Goal: Task Accomplishment & Management: Manage account settings

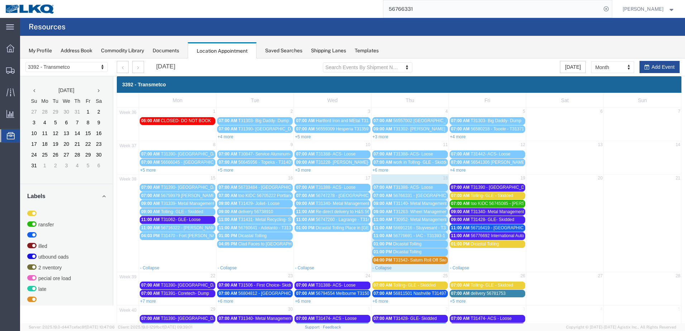
click at [388, 260] on span "04:00 PM" at bounding box center [383, 260] width 19 height 5
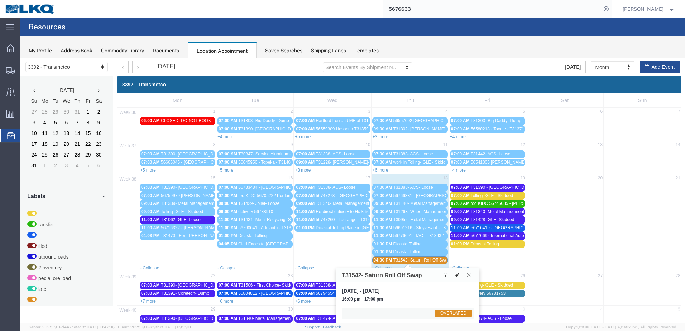
click at [456, 276] on icon at bounding box center [457, 275] width 4 height 5
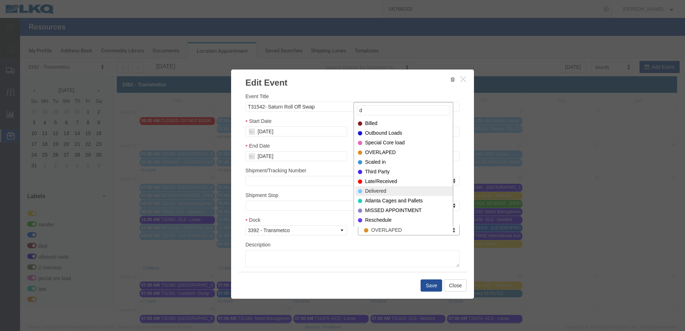
type input "d"
select select "40"
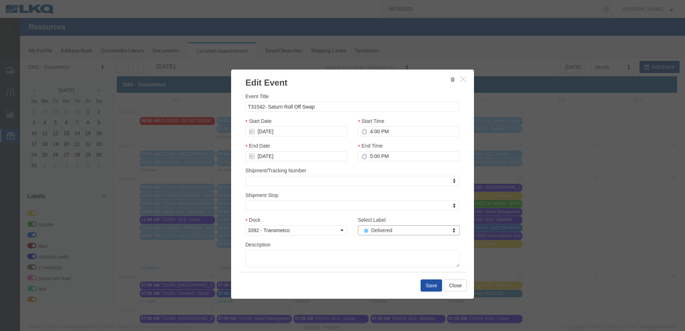
click at [428, 287] on button "Save" at bounding box center [432, 286] width 22 height 12
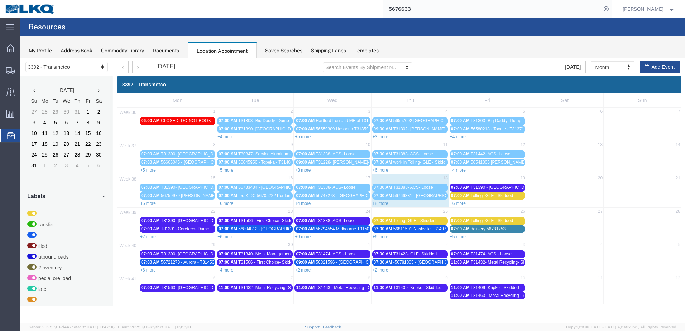
click at [116, 291] on div "3392 - Transmetco Mon Tue Wed Thu Fri Sat Sun 36 1 2 3 4 5 6 7 06:00 AM CLOSED-…" at bounding box center [399, 190] width 572 height 228
click at [435, 186] on div "07:00 AM T31388- ACS- Loose" at bounding box center [410, 187] width 73 height 5
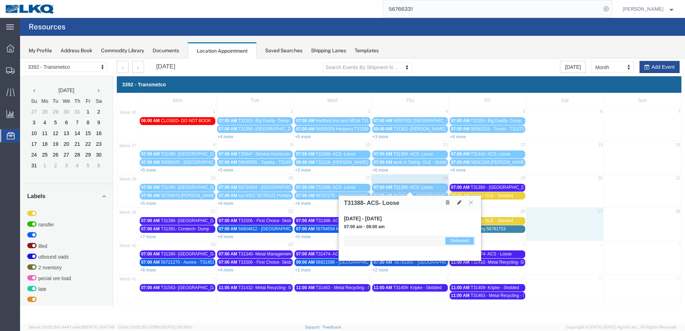
click at [570, 208] on td "27" at bounding box center [564, 212] width 77 height 9
select select "1"
select select
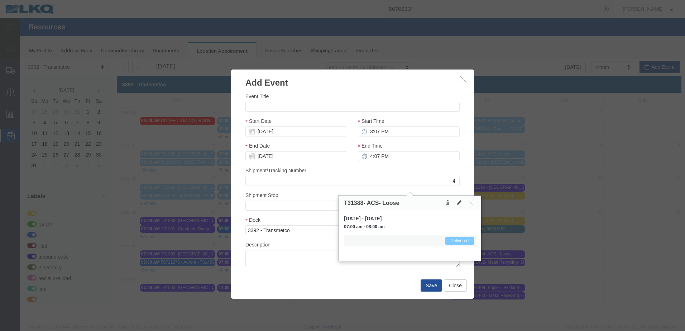
click at [463, 79] on icon "button" at bounding box center [463, 79] width 6 height 6
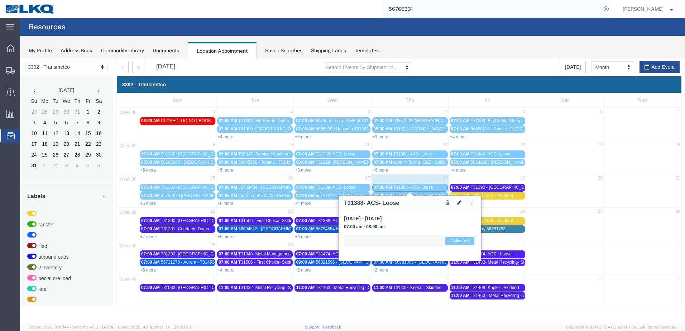
click at [473, 205] on button at bounding box center [471, 202] width 10 height 7
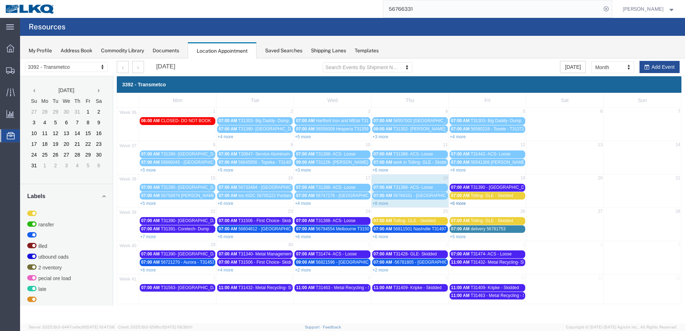
click at [463, 204] on link "+6 more" at bounding box center [458, 203] width 16 height 5
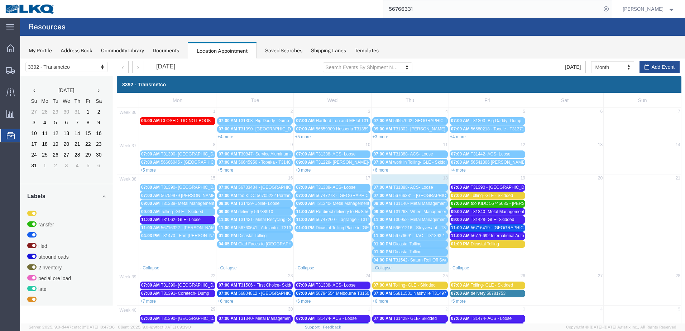
click at [411, 207] on link "09:00 AM T31140- Metal Management- Skidded" at bounding box center [410, 204] width 76 height 8
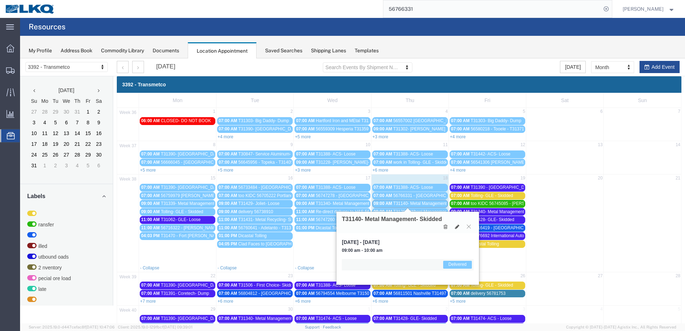
click at [411, 207] on link "09:00 AM T31140- Metal Management- Skidded" at bounding box center [410, 204] width 76 height 8
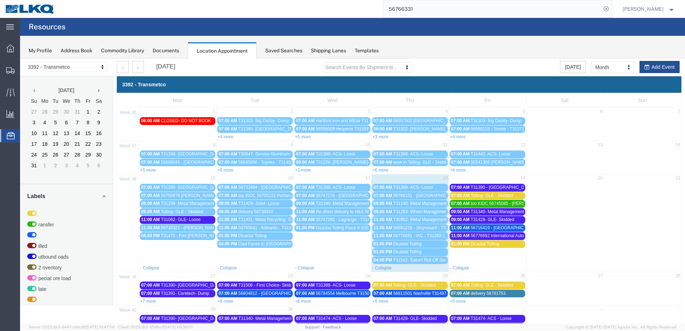
click at [411, 210] on span "T31263- Wheel Management- Skidded" at bounding box center [429, 211] width 73 height 5
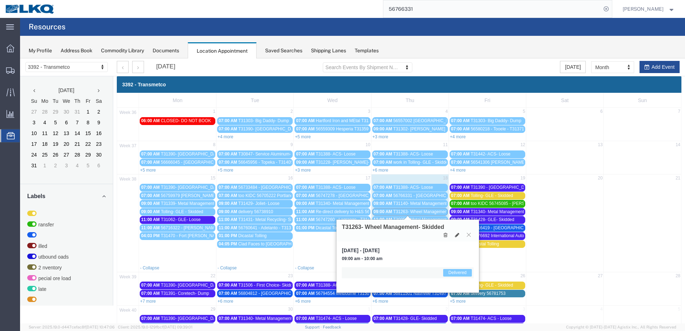
click at [411, 210] on span "T31263- Wheel Management- Skidded" at bounding box center [429, 211] width 73 height 5
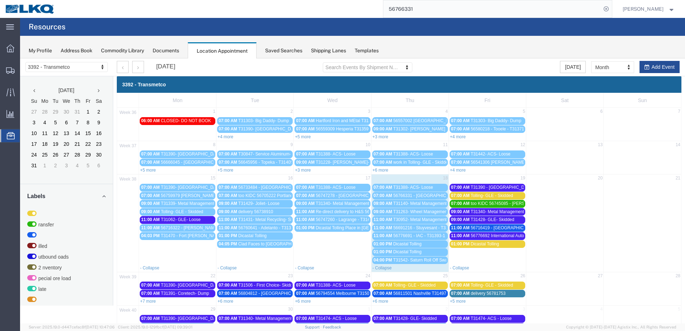
click at [411, 220] on span "T30952- Metal Management- Skidded" at bounding box center [429, 219] width 72 height 5
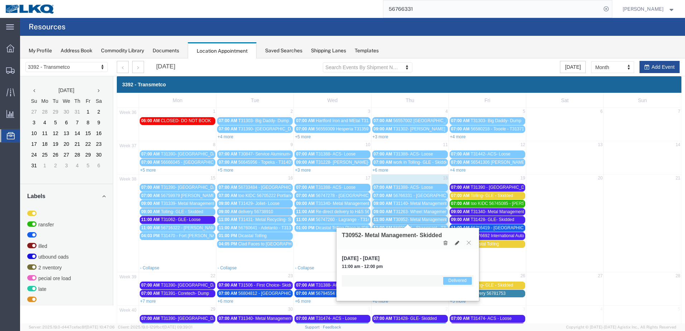
click at [411, 220] on span "T30952- Metal Management- Skidded" at bounding box center [429, 219] width 72 height 5
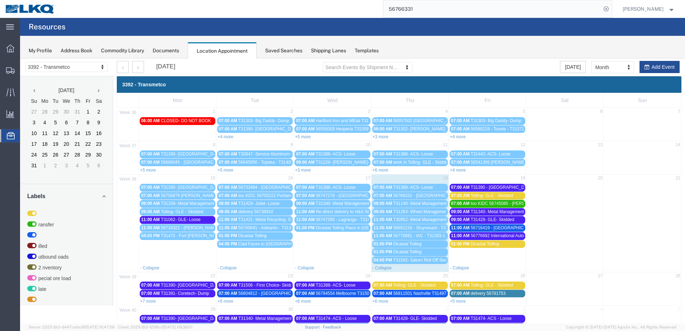
click at [424, 195] on span "56766331 - [GEOGRAPHIC_DATA] - T31478 - Palletized" at bounding box center [447, 195] width 108 height 5
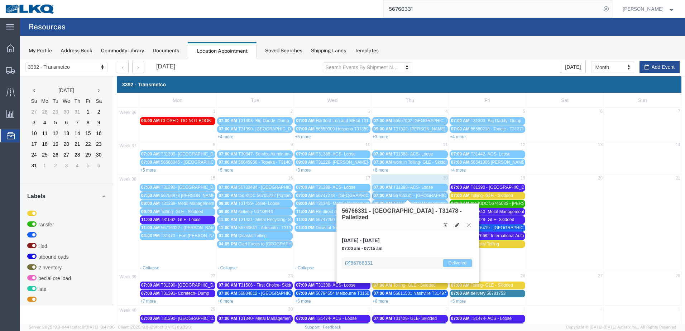
click at [424, 195] on span "56766331 - [GEOGRAPHIC_DATA] - T31478 - Palletized" at bounding box center [447, 195] width 108 height 5
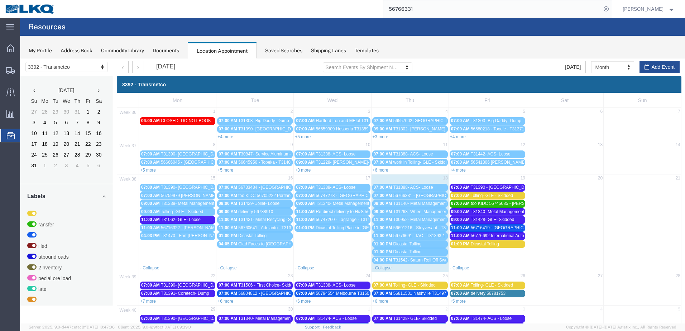
click at [419, 229] on span "56691216 - Stuyvesant - T31433 - Palletized" at bounding box center [435, 227] width 84 height 5
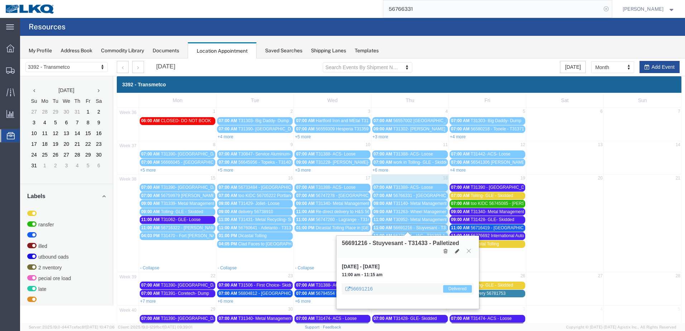
click at [609, 7] on icon at bounding box center [606, 9] width 10 height 10
click at [584, 10] on agx-global-search at bounding box center [497, 9] width 229 height 18
click at [609, 9] on icon at bounding box center [606, 9] width 10 height 10
click at [576, 10] on input "search" at bounding box center [492, 8] width 218 height 17
type input "56691216"
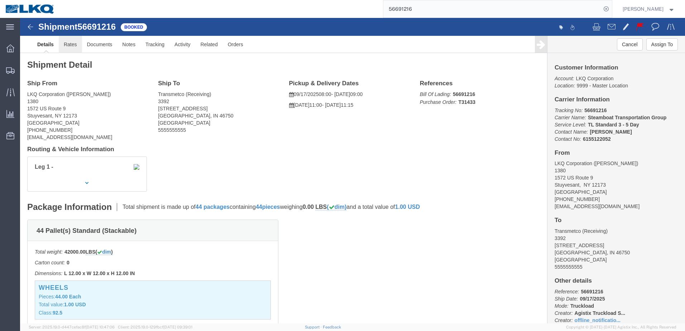
click link "Rates"
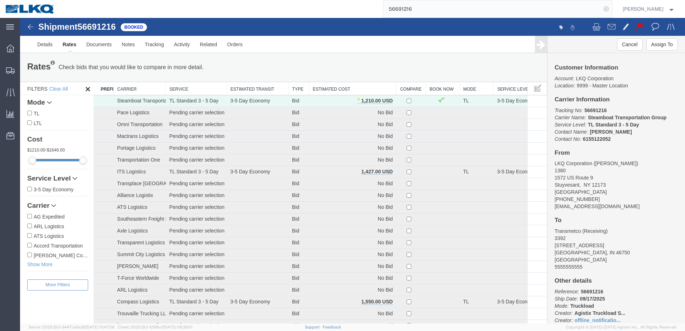
click at [611, 9] on icon at bounding box center [606, 9] width 10 height 10
click at [13, 134] on icon at bounding box center [10, 135] width 8 height 7
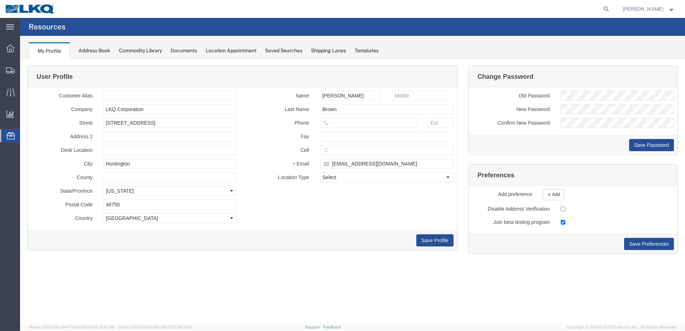
click at [0, 0] on span "Location Appointment" at bounding box center [0, 0] width 0 height 0
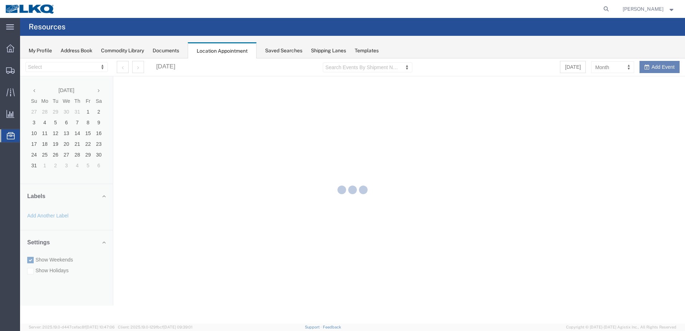
select select "28018"
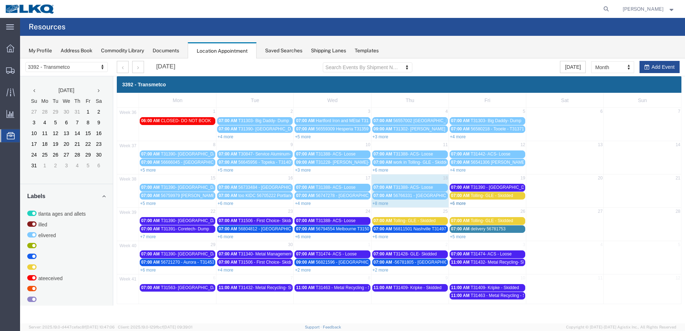
click at [460, 205] on link "+6 more" at bounding box center [458, 203] width 16 height 5
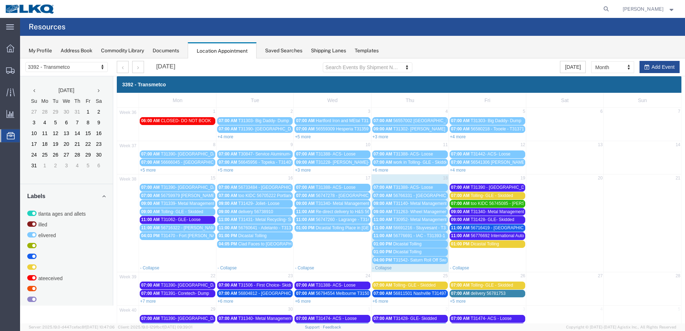
click at [494, 211] on span "T31340- Metal Management- Dump" at bounding box center [504, 211] width 67 height 5
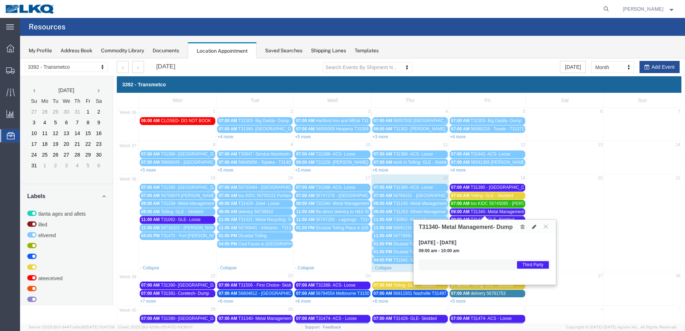
click at [495, 206] on span "too KIDC 56745085 - [PERSON_NAME] - T31445 - Palletized" at bounding box center [529, 203] width 117 height 5
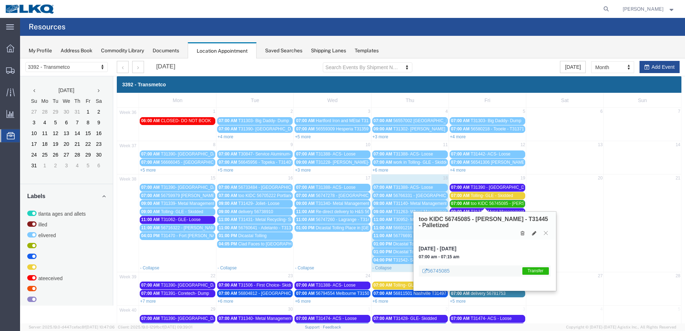
click at [494, 198] on span "Tolling- GLE - Skidded" at bounding box center [492, 195] width 42 height 5
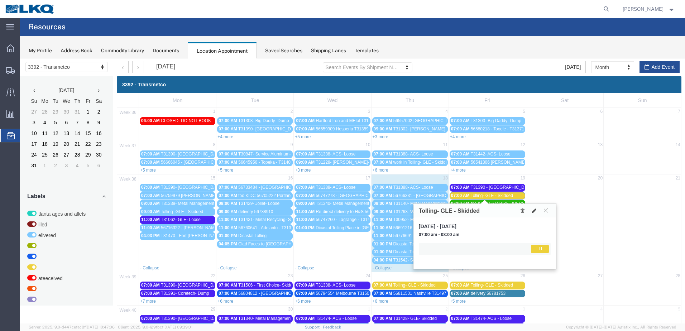
click at [550, 212] on button at bounding box center [546, 210] width 10 height 7
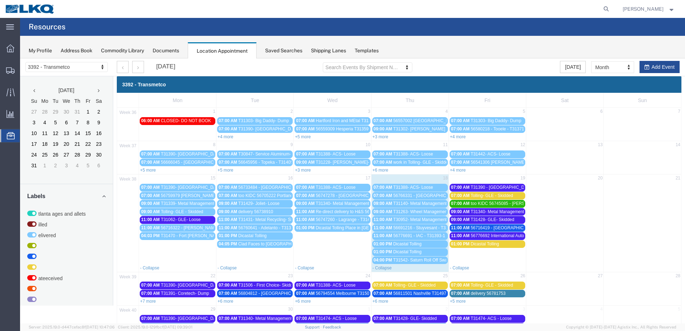
click at [492, 229] on span "56716419 - [GEOGRAPHIC_DATA] - T31454 - Palletized" at bounding box center [525, 227] width 108 height 5
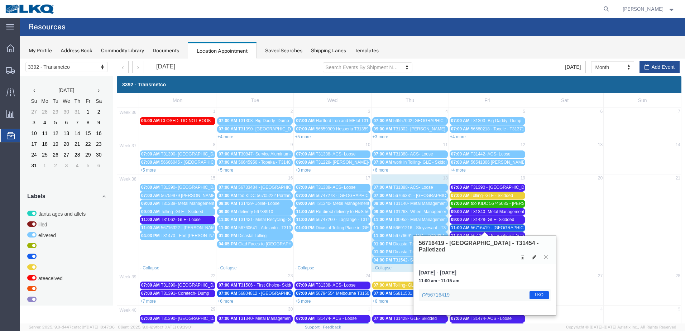
click at [548, 254] on button at bounding box center [546, 257] width 10 height 7
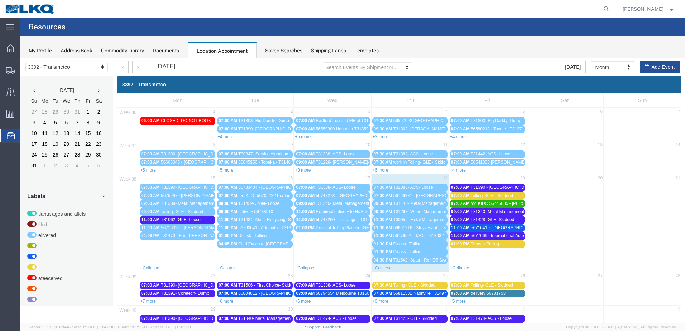
click at [488, 237] on span "56776692 International Auto Core T31393-2 Skidded" at bounding box center [521, 235] width 100 height 5
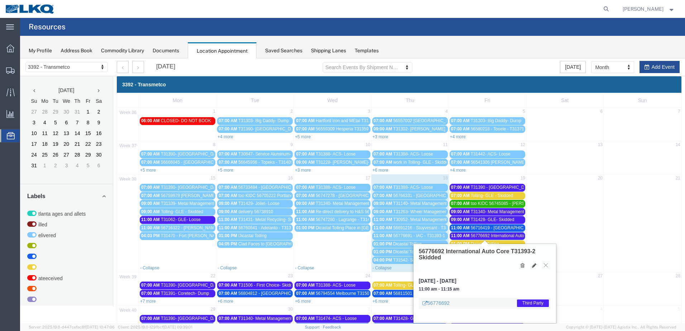
click at [471, 233] on link "11:00 AM 56776692 International Auto Core T31393-2 Skidded" at bounding box center [488, 236] width 76 height 8
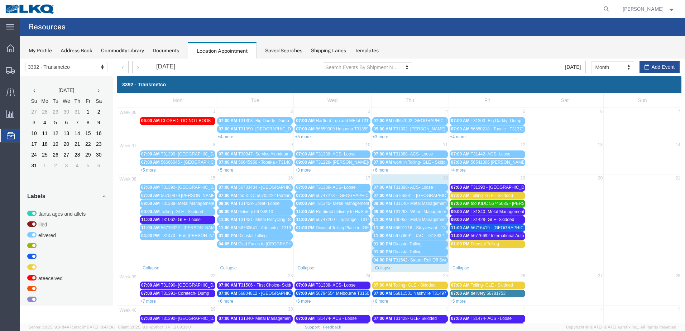
click at [431, 234] on span "56776691 - IAC - T31393-1 - Palletized" at bounding box center [430, 235] width 74 height 5
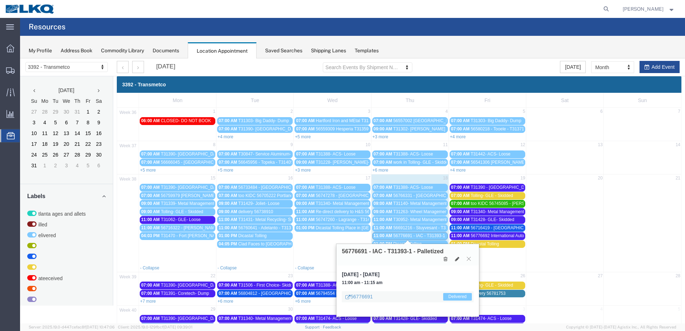
click at [431, 234] on span "56776691 - IAC - T31393-1 - Palletized" at bounding box center [430, 235] width 74 height 5
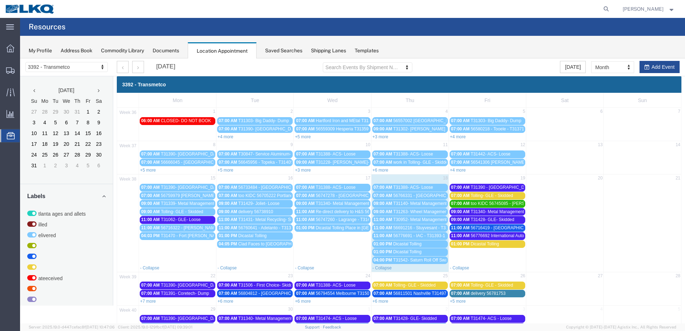
click at [483, 197] on span "Tolling- GLE - Skidded" at bounding box center [492, 195] width 42 height 5
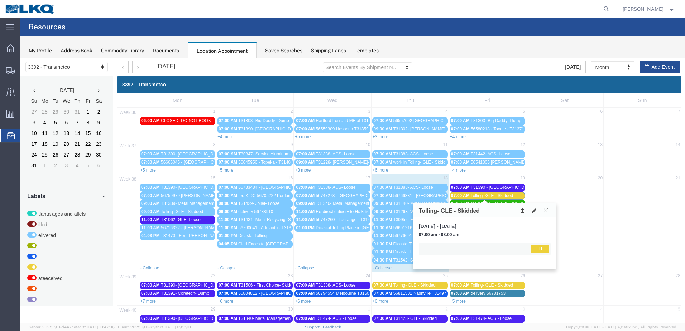
click at [483, 197] on span "Tolling- GLE - Skidded" at bounding box center [492, 195] width 42 height 5
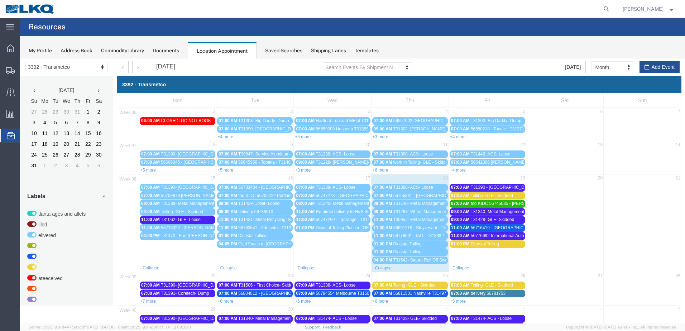
click at [491, 235] on span "56776692 International Auto Core T31393-2 Skidded" at bounding box center [521, 235] width 100 height 5
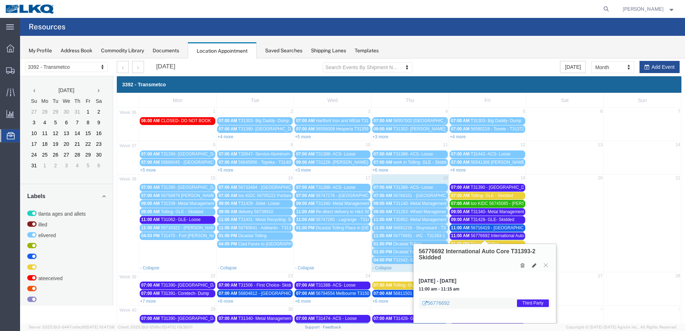
click at [491, 235] on span "56776692 International Auto Core T31393-2 Skidded" at bounding box center [521, 235] width 100 height 5
